Goal: Information Seeking & Learning: Understand process/instructions

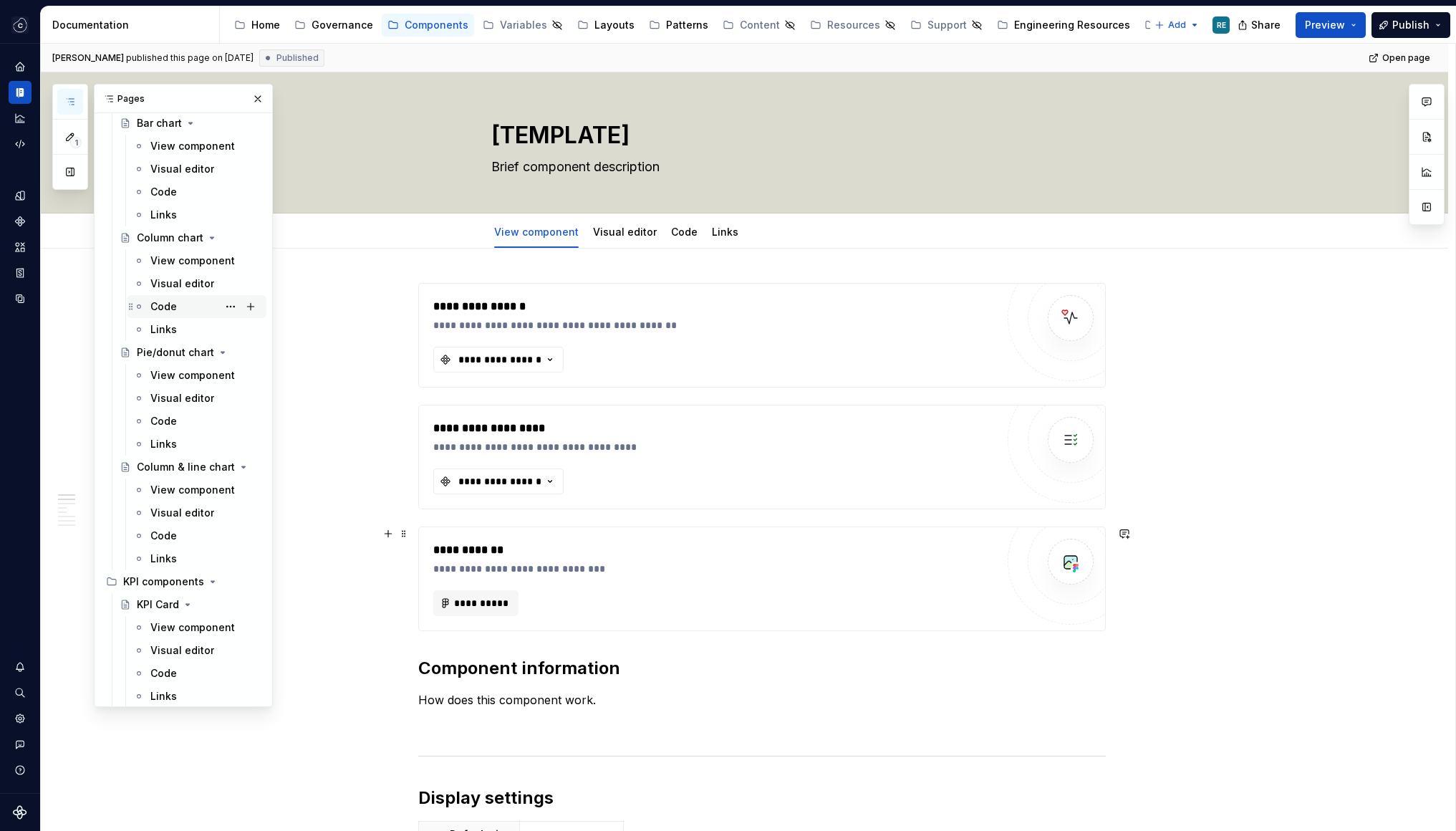
scroll to position [473, 0]
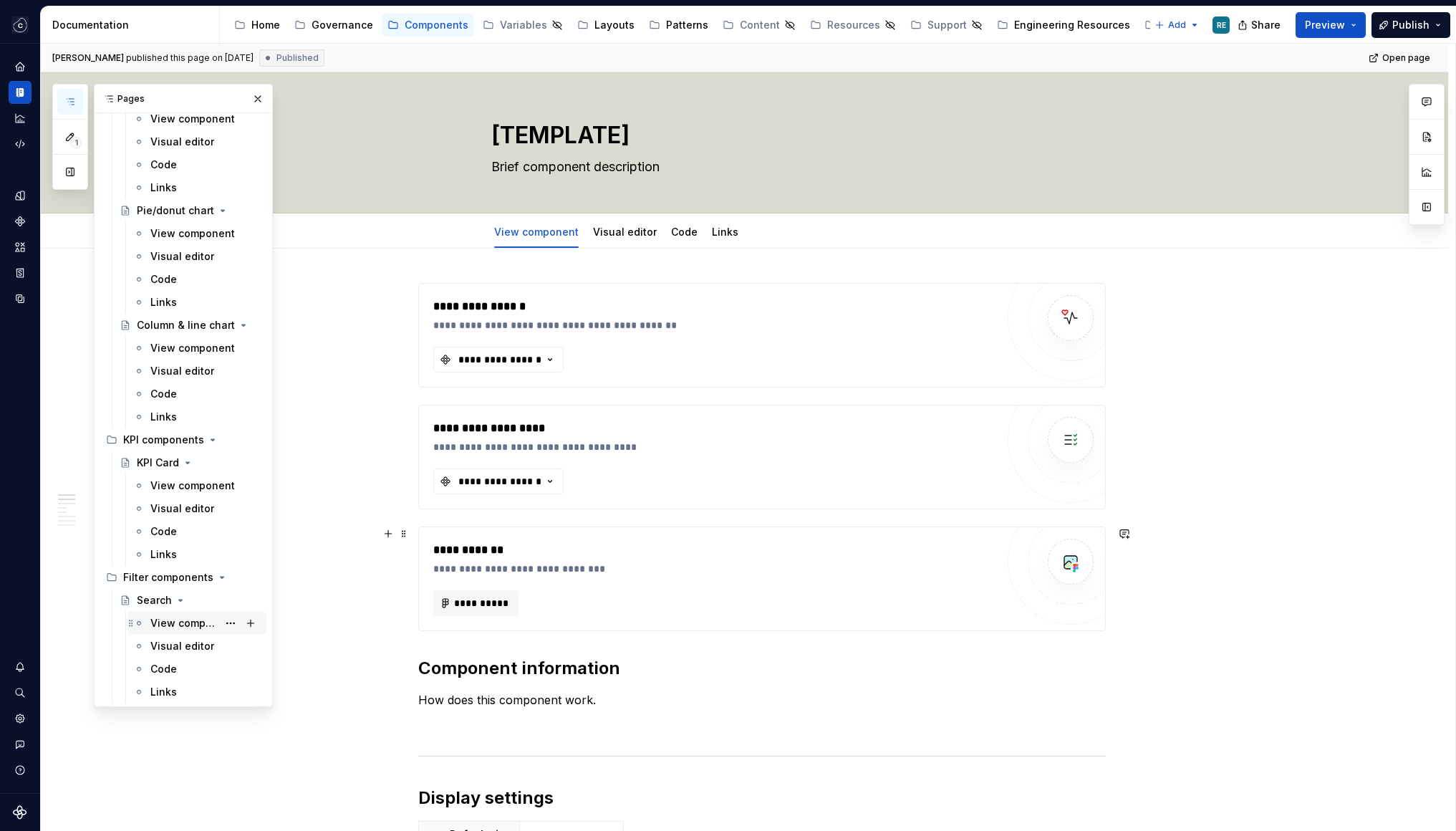
click at [170, 625] on div "View component" at bounding box center [184, 623] width 68 height 15
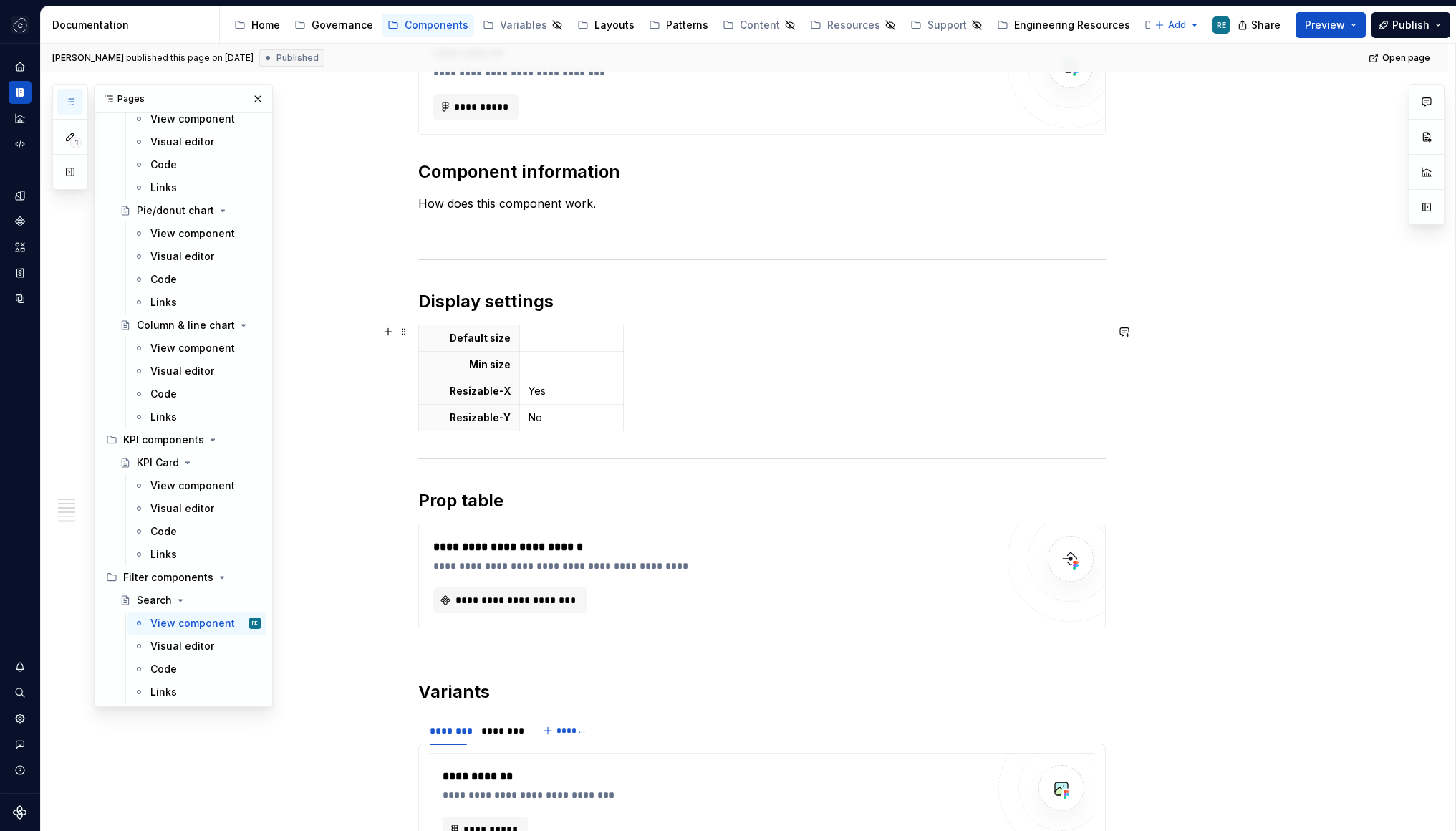
scroll to position [838, 0]
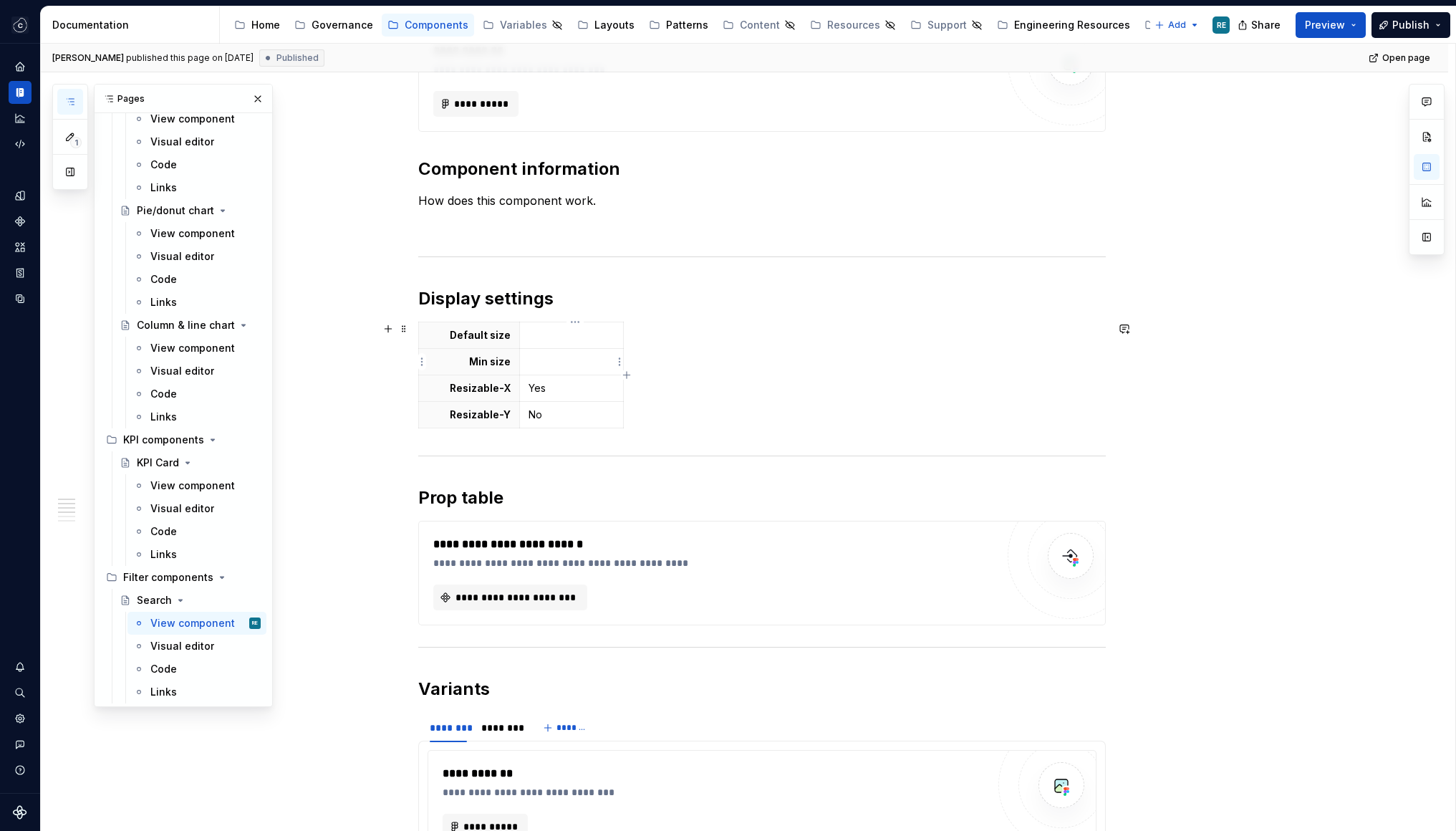
click at [555, 366] on p at bounding box center [572, 362] width 86 height 15
click at [548, 413] on p "No" at bounding box center [572, 415] width 86 height 15
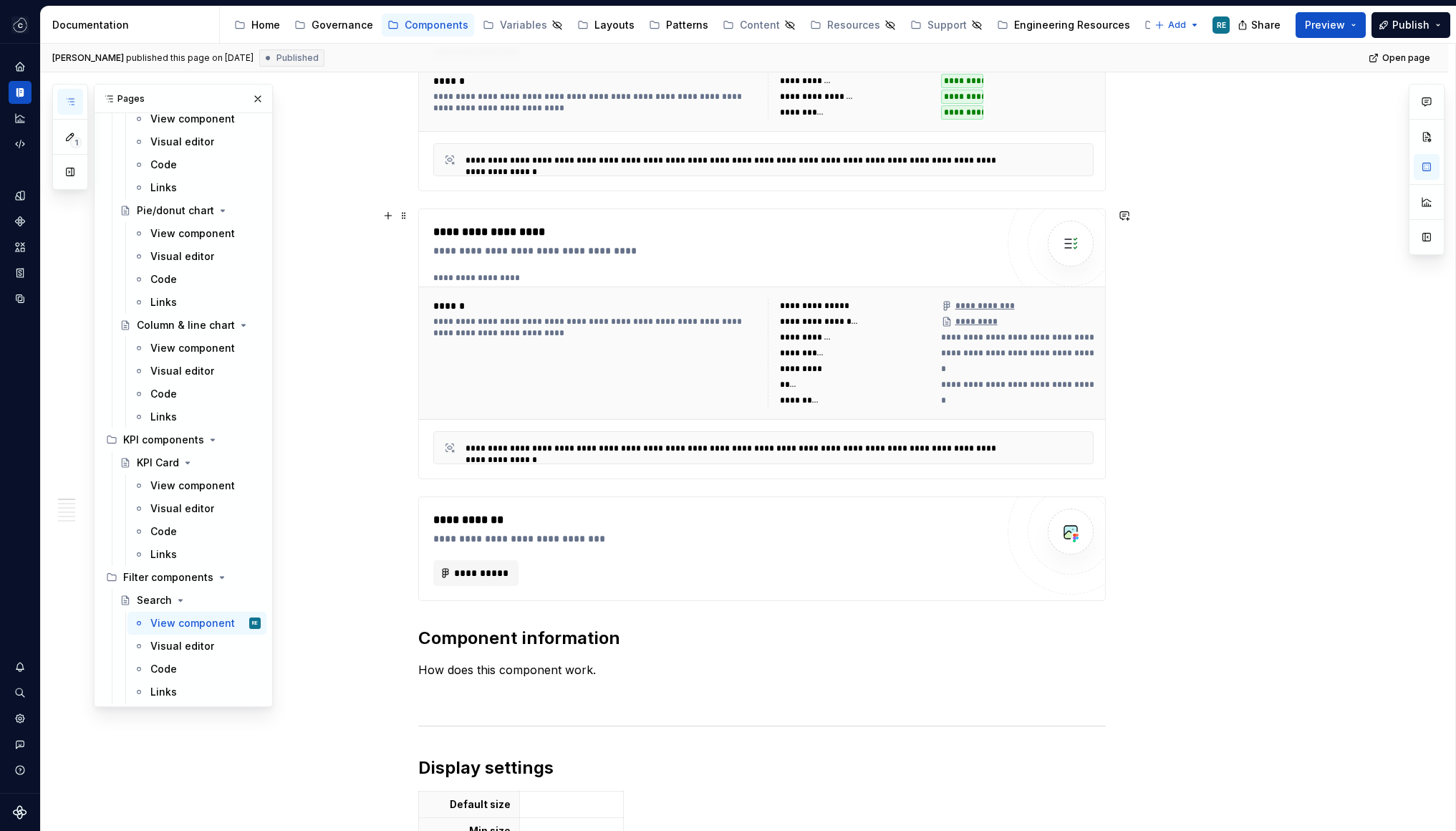
scroll to position [0, 0]
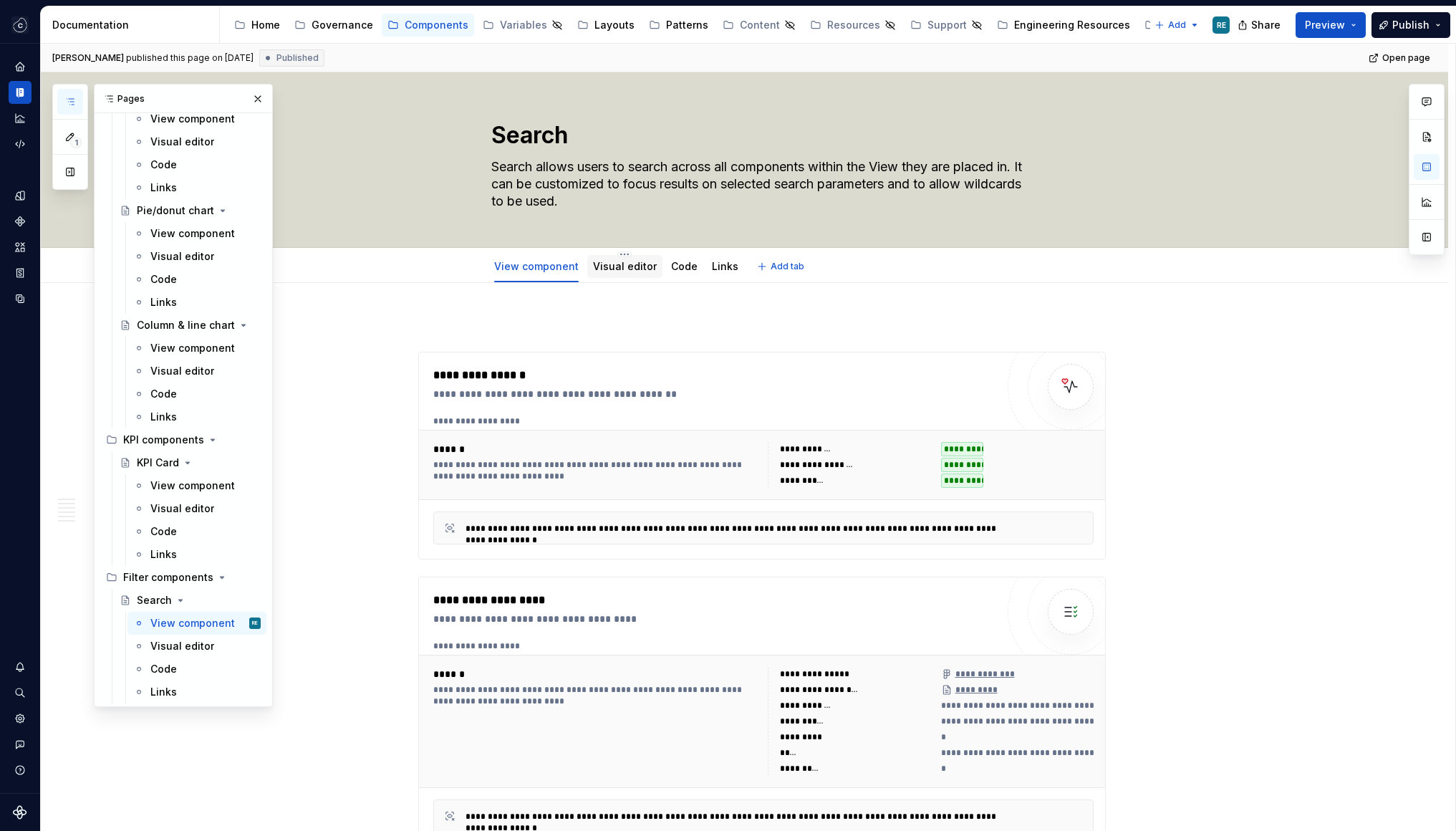
click at [606, 261] on link "Visual editor" at bounding box center [625, 266] width 64 height 12
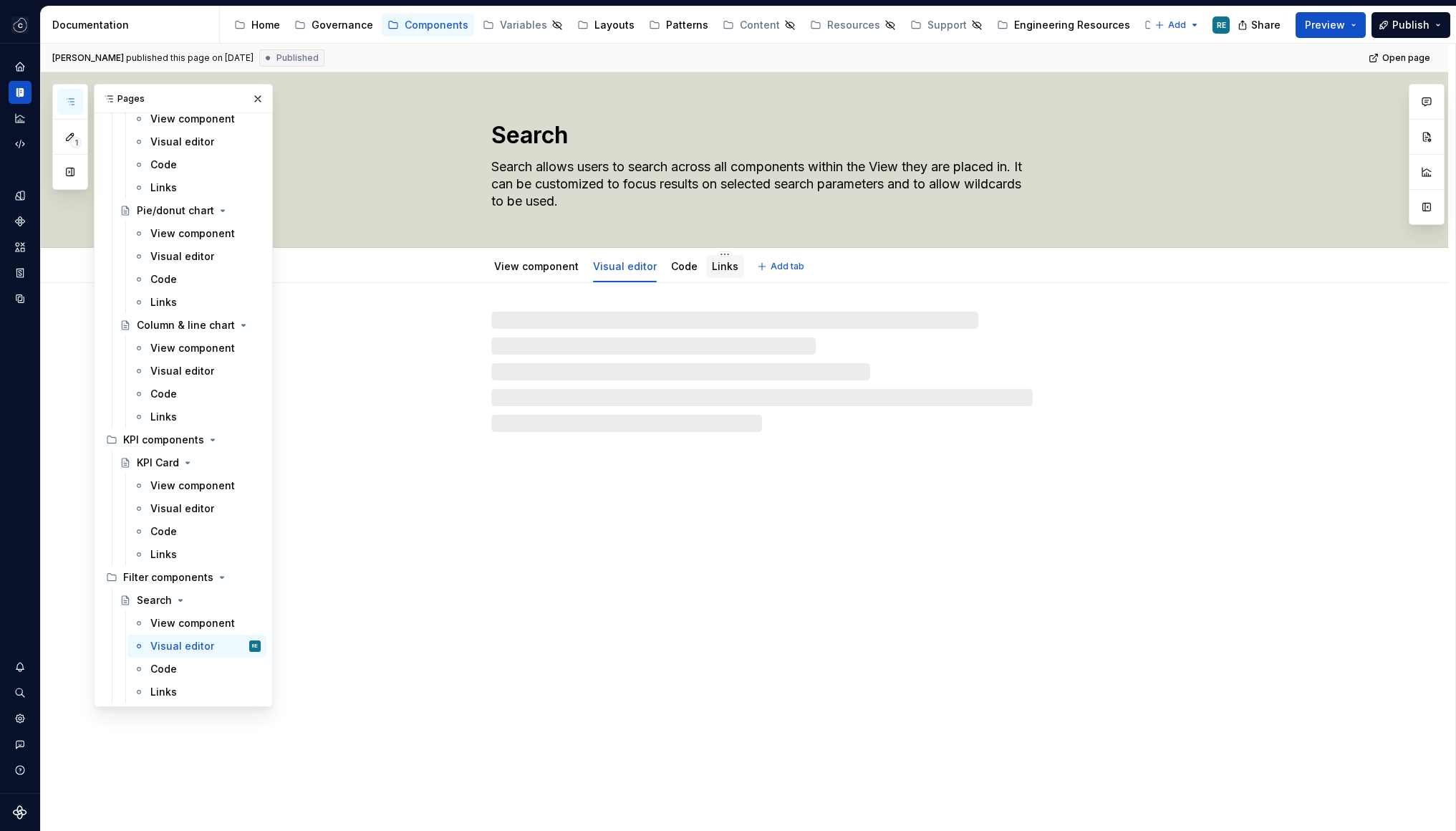
click at [716, 261] on link "Links" at bounding box center [725, 266] width 26 height 12
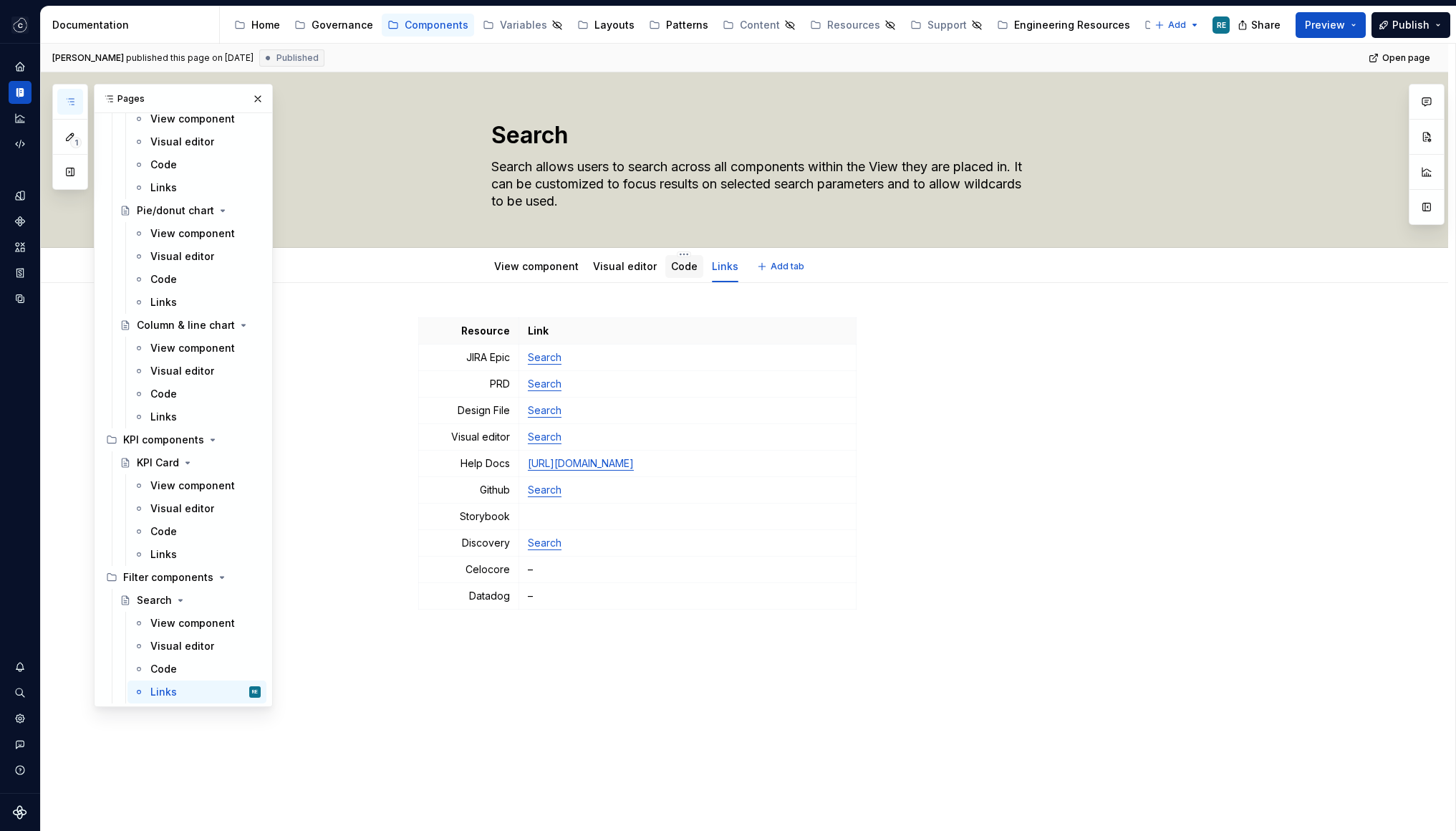
click at [685, 273] on div "Code" at bounding box center [684, 267] width 26 height 15
click at [624, 269] on link "Visual editor" at bounding box center [625, 266] width 64 height 12
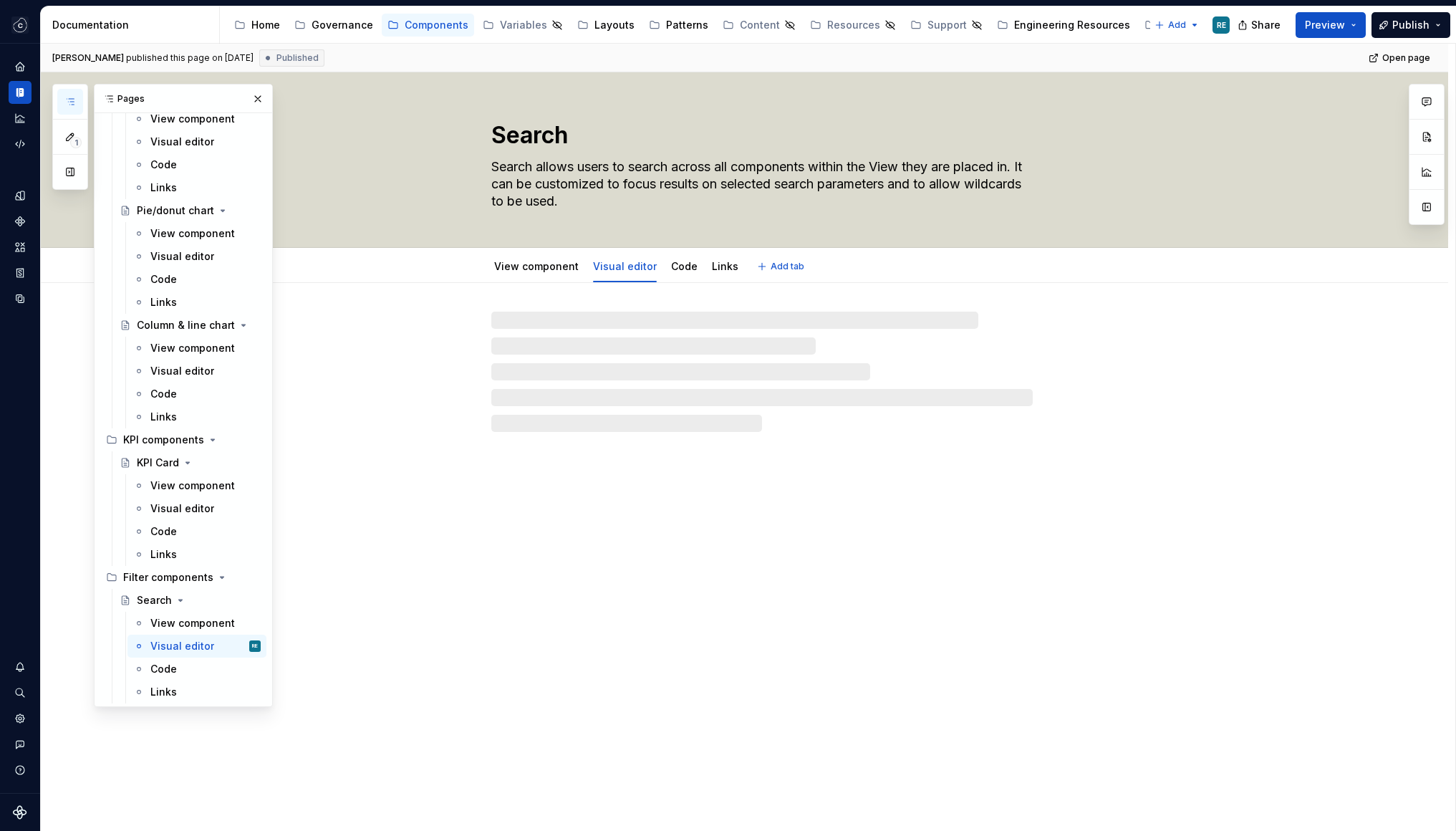
click at [624, 269] on link "Visual editor" at bounding box center [625, 266] width 64 height 12
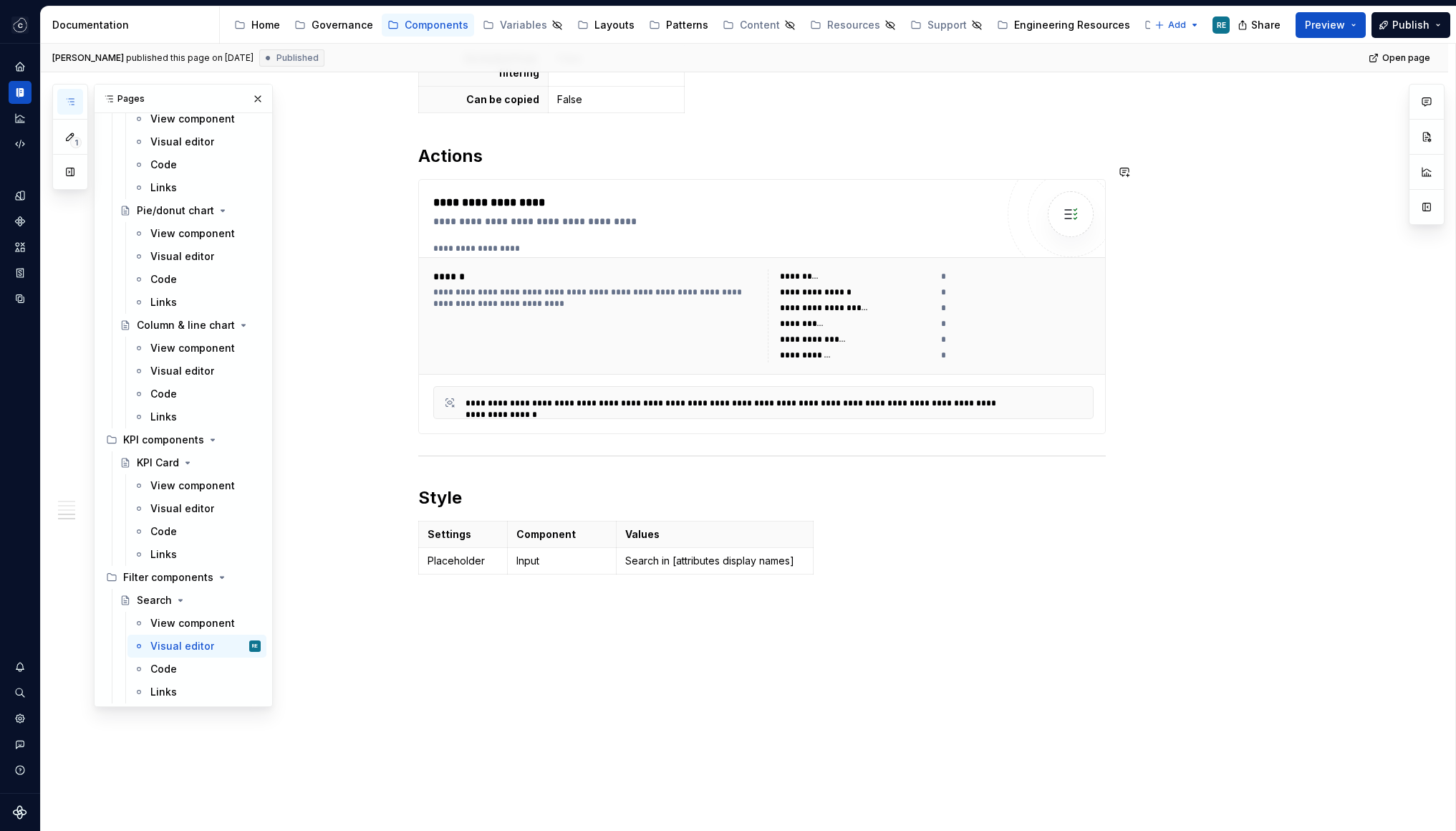
scroll to position [982, 0]
type textarea "*"
